Goal: Information Seeking & Learning: Learn about a topic

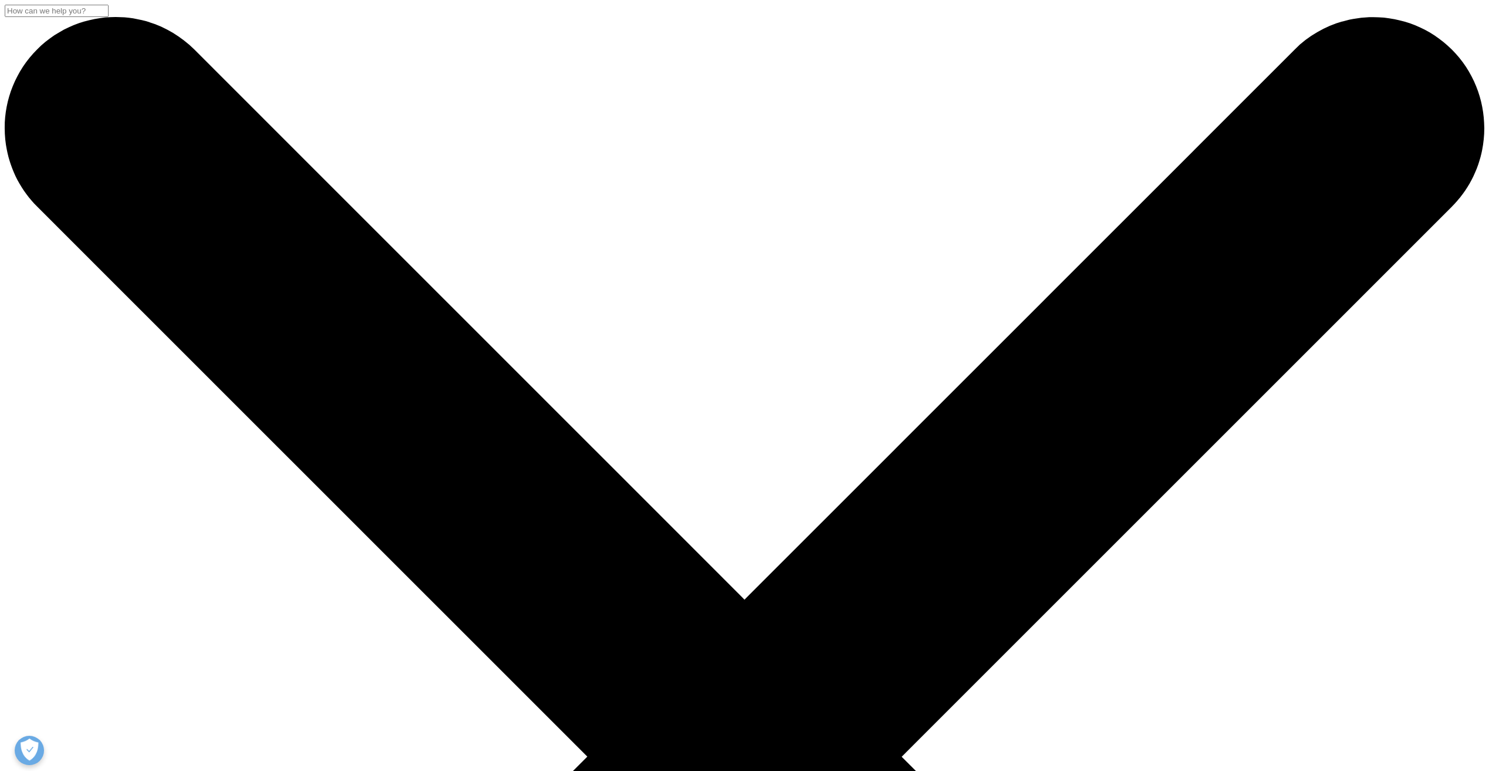
scroll to position [174, 693]
